Goal: Information Seeking & Learning: Learn about a topic

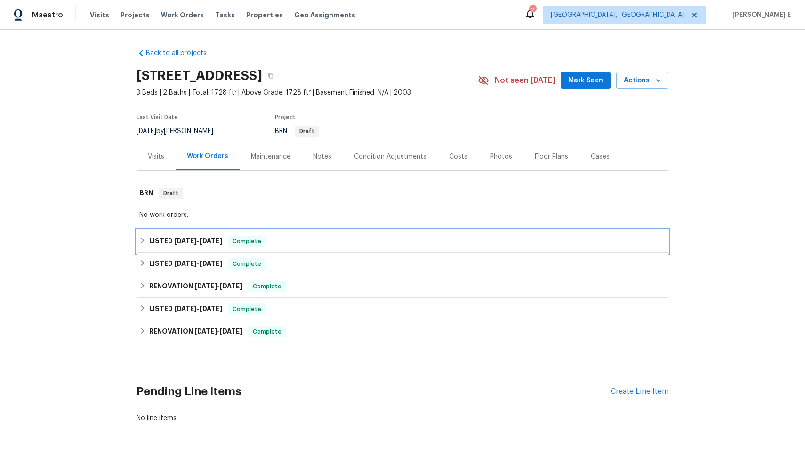
click at [213, 235] on div "LISTED [DATE] - [DATE] Complete" at bounding box center [403, 241] width 532 height 23
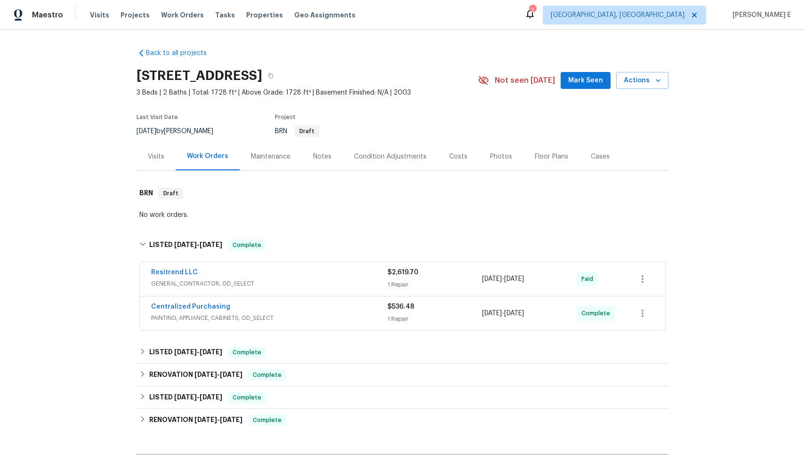
click at [336, 276] on div "Resitrend LLC" at bounding box center [269, 273] width 236 height 11
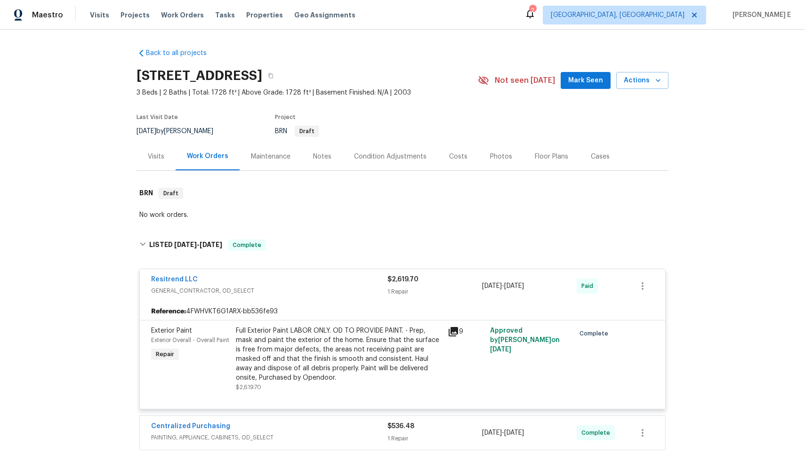
click at [432, 362] on div "Full Exterior Paint LABOR ONLY. OD TO PROVIDE PAINT. - Prep, mask and paint the…" at bounding box center [339, 354] width 206 height 56
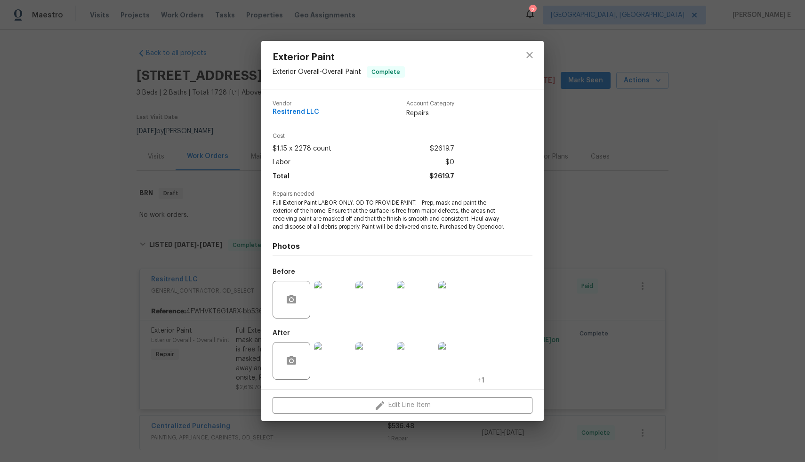
click at [326, 306] on img at bounding box center [333, 300] width 38 height 38
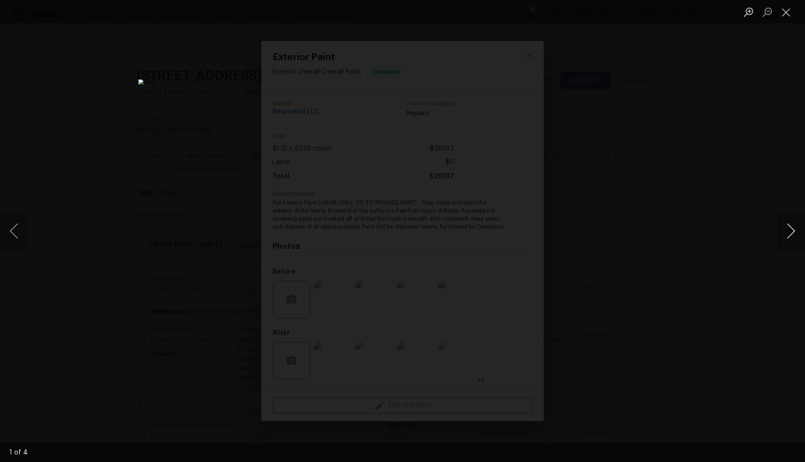
click at [794, 228] on button "Next image" at bounding box center [791, 231] width 28 height 38
click at [792, 237] on button "Next image" at bounding box center [791, 231] width 28 height 38
click at [589, 255] on div "Lightbox" at bounding box center [402, 231] width 805 height 462
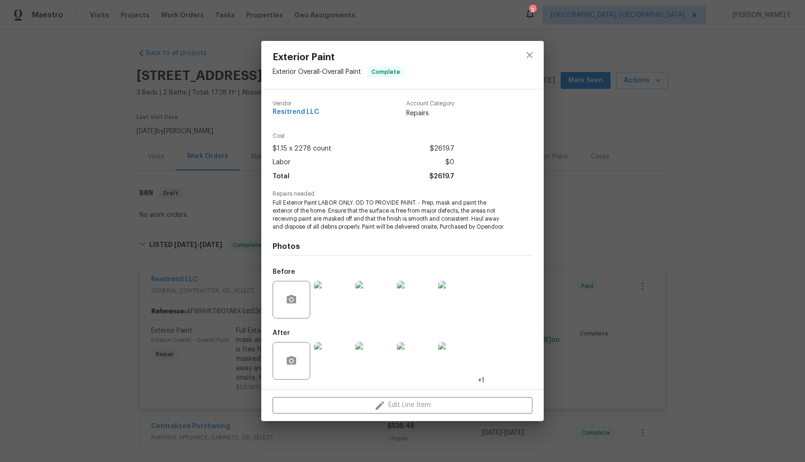
click at [333, 372] on img at bounding box center [333, 361] width 38 height 38
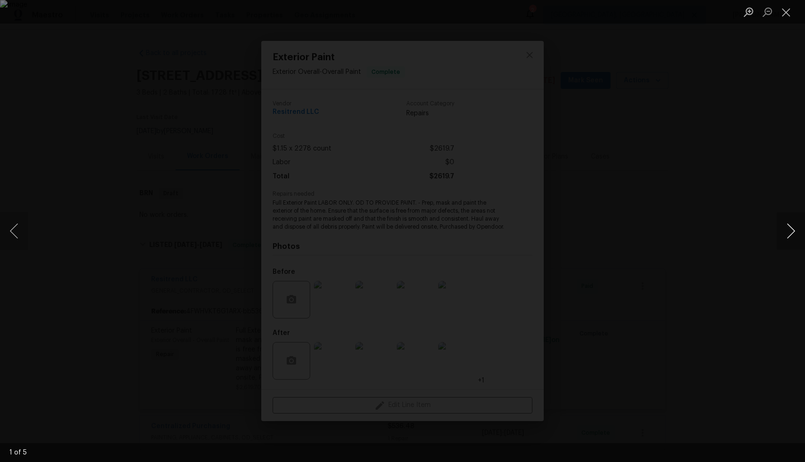
click at [784, 234] on button "Next image" at bounding box center [791, 231] width 28 height 38
click at [733, 251] on div "Lightbox" at bounding box center [402, 231] width 805 height 462
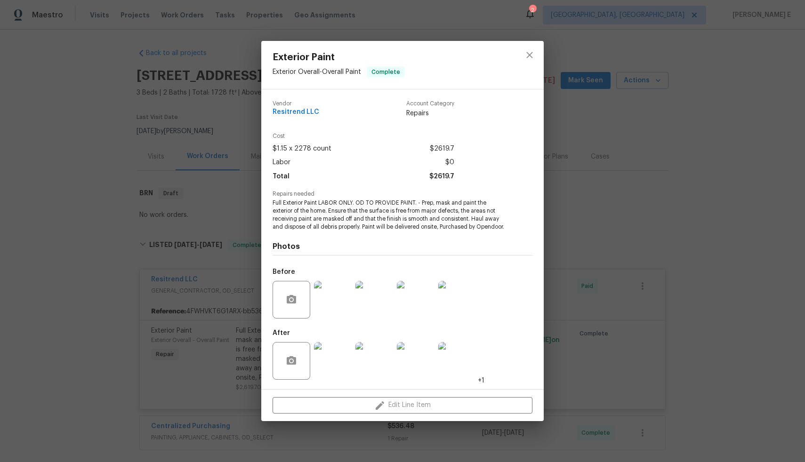
click at [733, 251] on div "Exterior Paint Exterior Overall - Overall Paint Complete Vendor Resitrend LLC A…" at bounding box center [402, 231] width 805 height 462
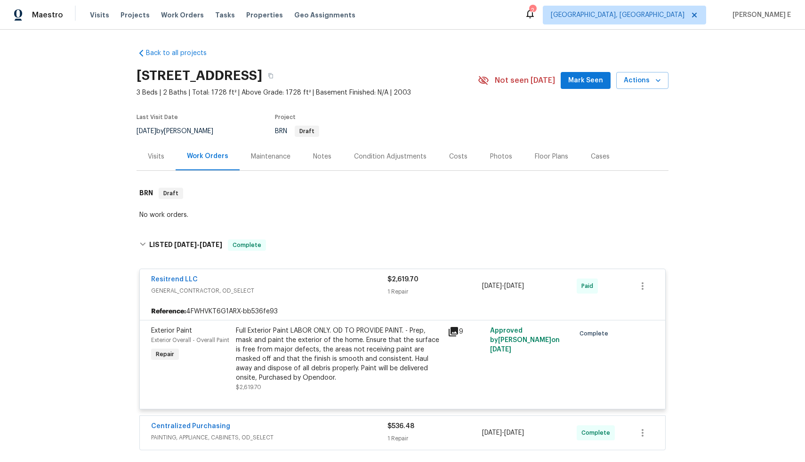
click at [421, 337] on div "Full Exterior Paint LABOR ONLY. OD TO PROVIDE PAINT. - Prep, mask and paint the…" at bounding box center [339, 354] width 206 height 56
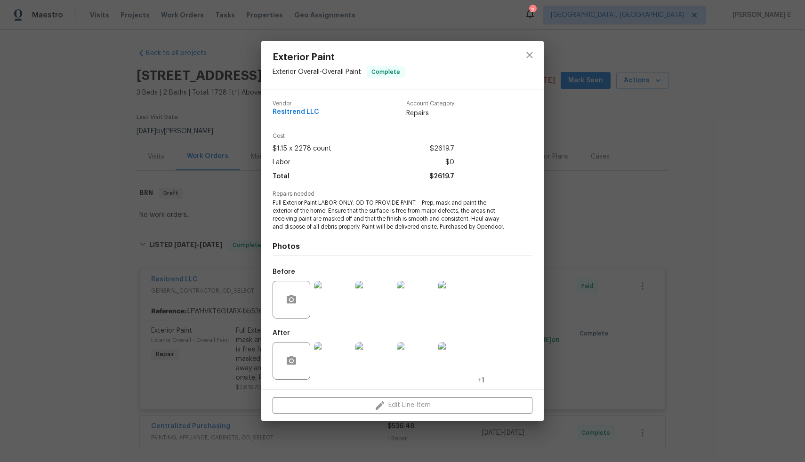
click at [337, 374] on img at bounding box center [333, 361] width 38 height 38
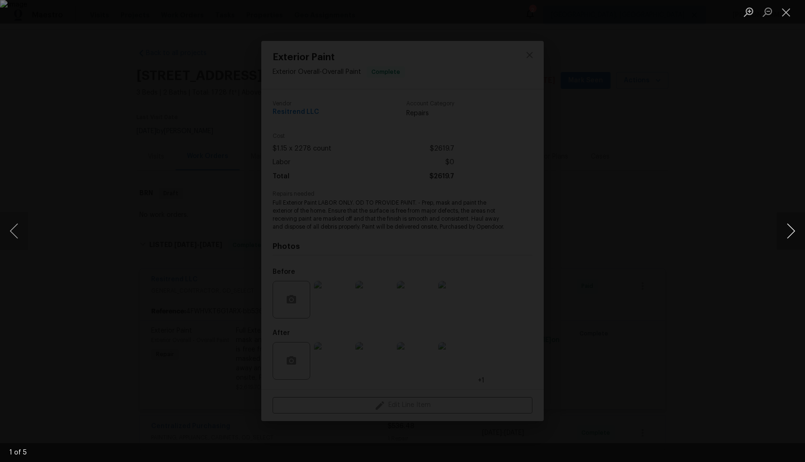
click at [780, 233] on button "Next image" at bounding box center [791, 231] width 28 height 38
click at [794, 232] on button "Next image" at bounding box center [791, 231] width 28 height 38
click at [794, 228] on button "Next image" at bounding box center [791, 231] width 28 height 38
click at [790, 231] on button "Next image" at bounding box center [791, 231] width 28 height 38
